Goal: Information Seeking & Learning: Learn about a topic

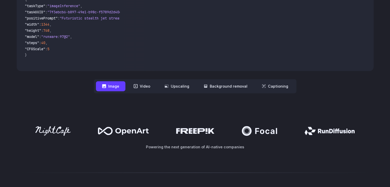
drag, startPoint x: 350, startPoint y: 136, endPoint x: 347, endPoint y: 136, distance: 3.6
click at [350, 136] on div "Powering the next generation of AI-native companies" at bounding box center [195, 138] width 357 height 24
click at [340, 136] on div at bounding box center [195, 131] width 357 height 10
click at [334, 133] on icon at bounding box center [330, 131] width 50 height 8
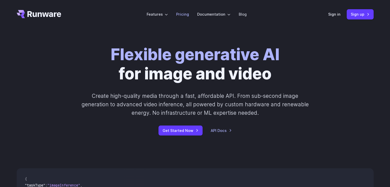
click at [183, 14] on link "Pricing" at bounding box center [182, 14] width 13 height 6
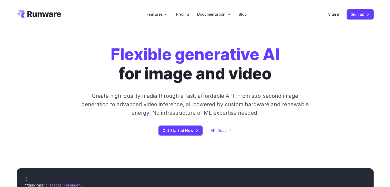
scroll to position [103, 0]
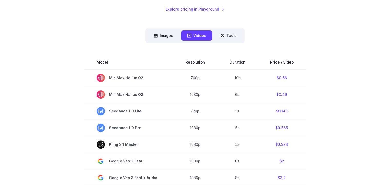
scroll to position [77, 0]
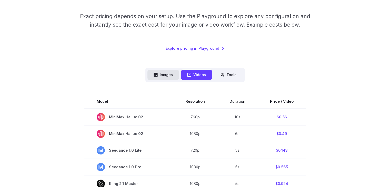
click at [167, 74] on button "Images" at bounding box center [163, 75] width 32 height 10
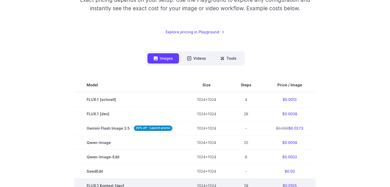
scroll to position [128, 0]
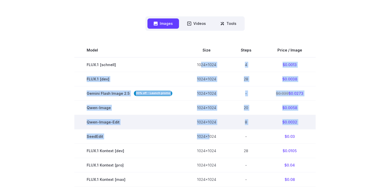
drag, startPoint x: 198, startPoint y: 64, endPoint x: 208, endPoint y: 127, distance: 63.8
click at [208, 137] on tbody "Model Size Steps Price / Image FLUX.1 [schnell] 1024x1024 4 $0.0013 FLUX.1 [dev…" at bounding box center [194, 186] width 241 height 287
click at [208, 122] on td "1024x1024" at bounding box center [207, 122] width 44 height 14
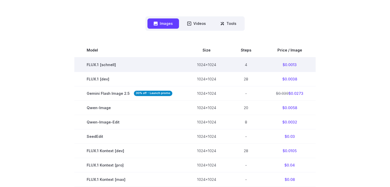
click at [288, 65] on td "$0.0013" at bounding box center [290, 64] width 52 height 15
click at [289, 65] on td "$0.0013" at bounding box center [290, 64] width 52 height 15
click at [288, 64] on td "$0.0013" at bounding box center [290, 64] width 52 height 15
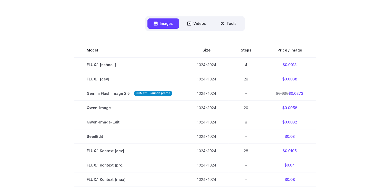
click at [243, 34] on div "Model Size Steps Price / Image FLUX.1 [schnell] 1024x1024 4 $0.0013 FLUX.1 [dev…" at bounding box center [195, 181] width 357 height 300
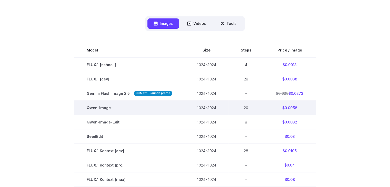
scroll to position [0, 0]
